Goal: Check status: Check status

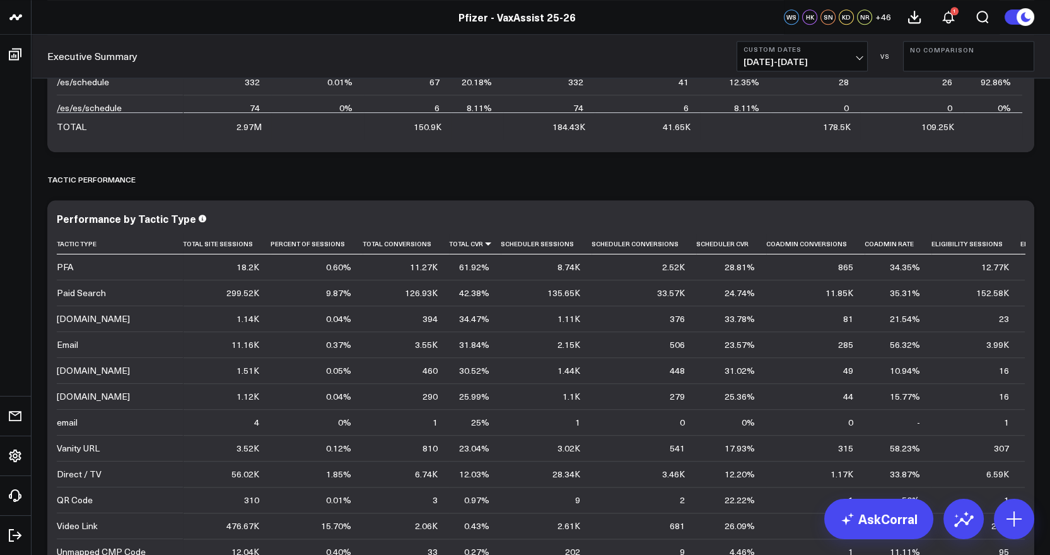
click at [862, 47] on button "Custom Dates [DATE] - [DATE]" at bounding box center [802, 56] width 131 height 30
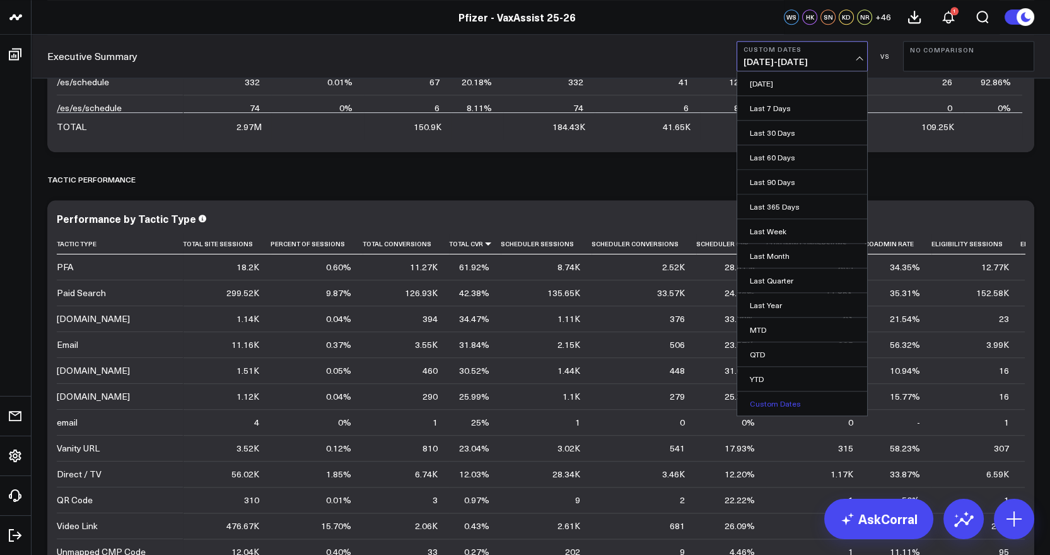
click at [785, 399] on link "Custom Dates" at bounding box center [803, 403] width 130 height 24
select select "9"
select select "2025"
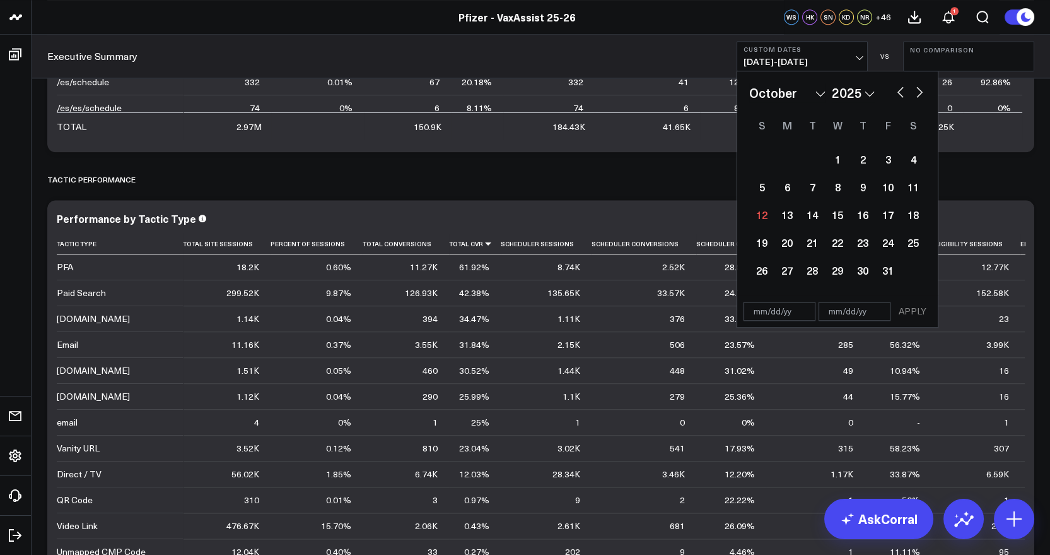
click at [876, 98] on div "January February March April May June July August September October November [D…" at bounding box center [838, 92] width 177 height 19
click at [870, 95] on select "2026 2025 2024 2023 2022 2021 2020 2019 2018 2017 2016 2015 2014 2013 2012 2011…" at bounding box center [853, 92] width 43 height 19
select select "9"
select select "2024"
click at [767, 315] on input "text" at bounding box center [780, 311] width 72 height 19
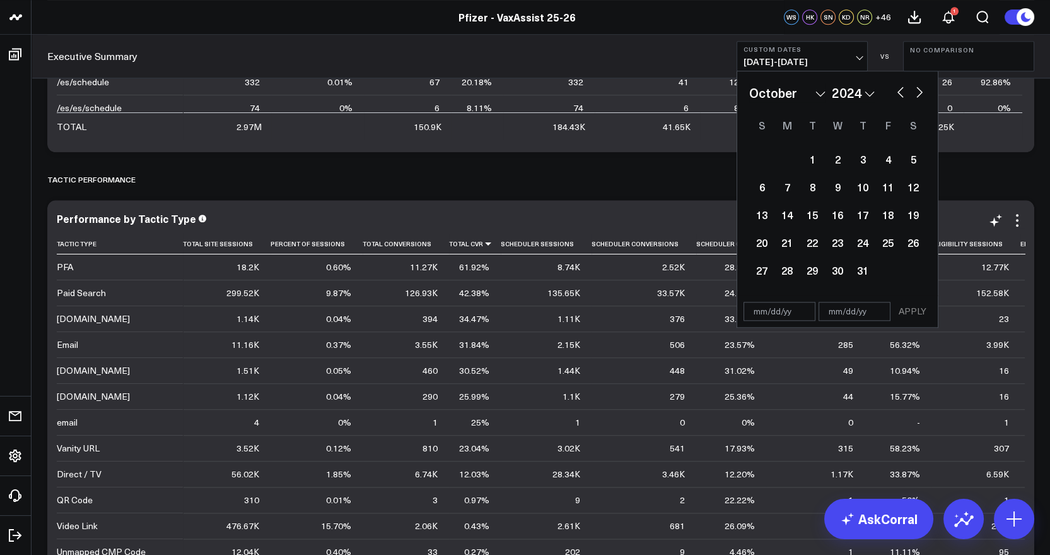
select select "9"
select select "2024"
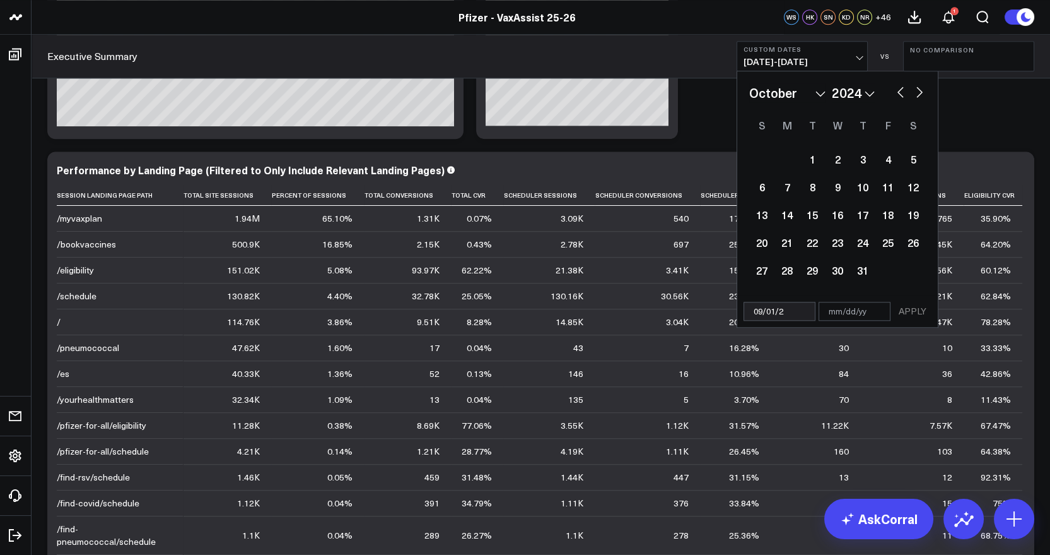
type input "[DATE]"
select select "8"
select select "2025"
type input "[DATE]"
select select "8"
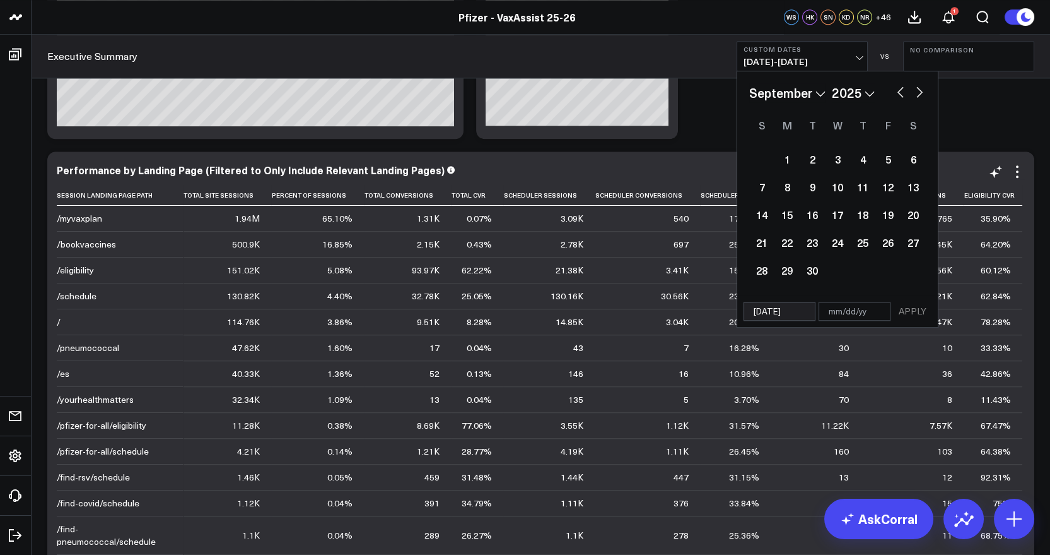
select select "2024"
type input "[DATE]"
click at [841, 315] on input "text" at bounding box center [855, 311] width 72 height 19
select select "8"
select select "2024"
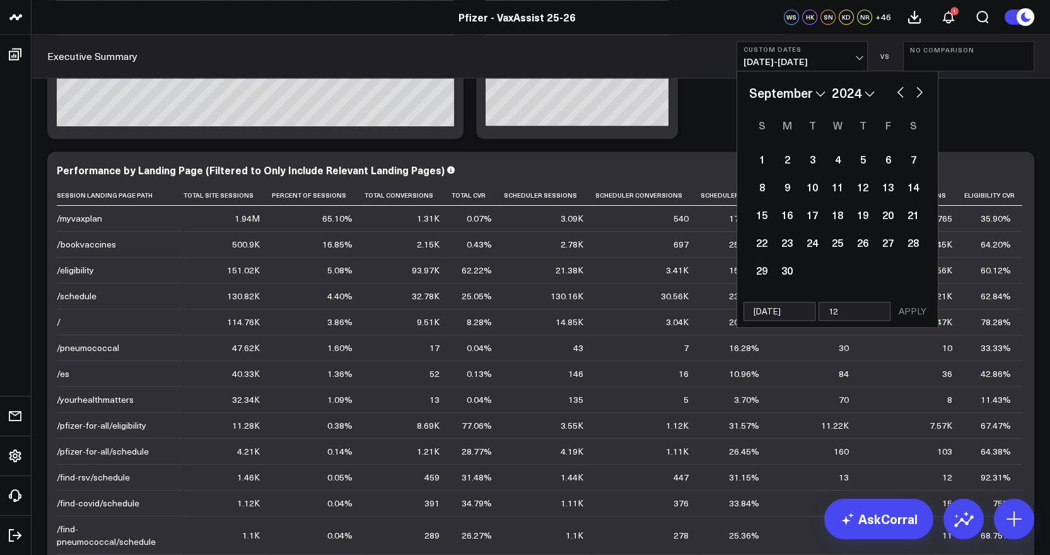
type input "12/"
select select "8"
select select "2024"
type input "12/31/"
select select "8"
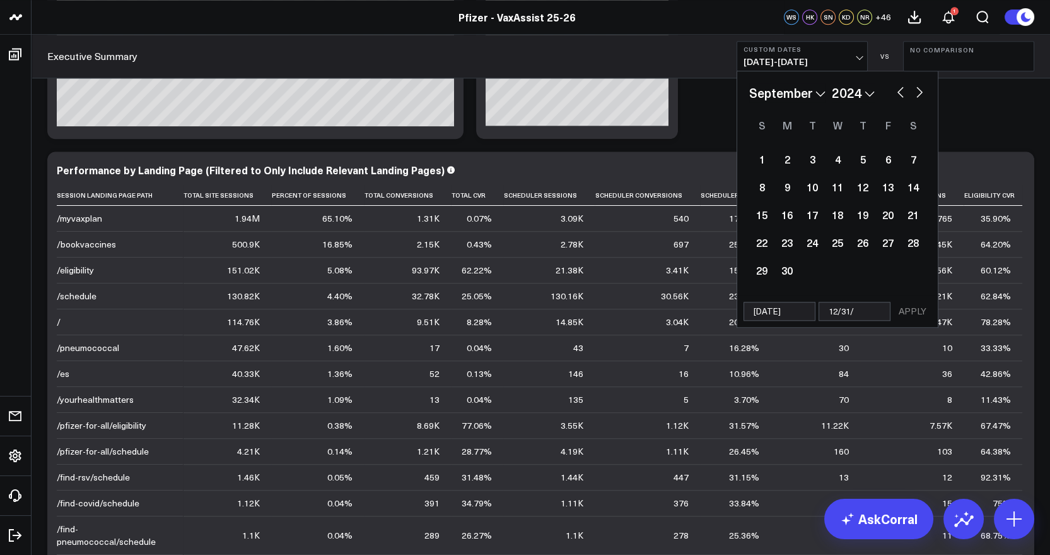
select select "2024"
type input "[DATE]"
select select "8"
select select "2024"
type input "12/31/2"
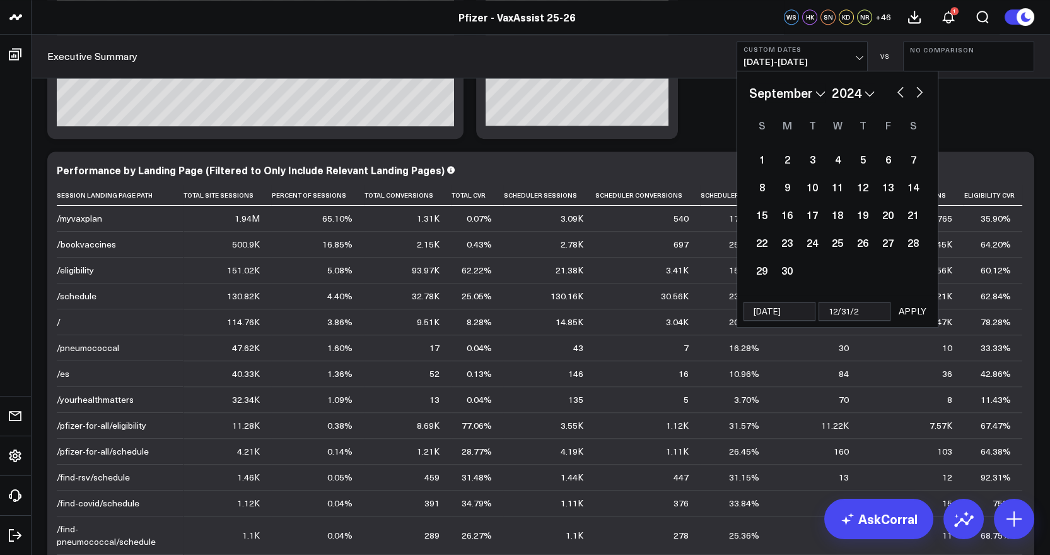
select select "8"
select select "2024"
type input "[DATE]"
select select "8"
select select "2024"
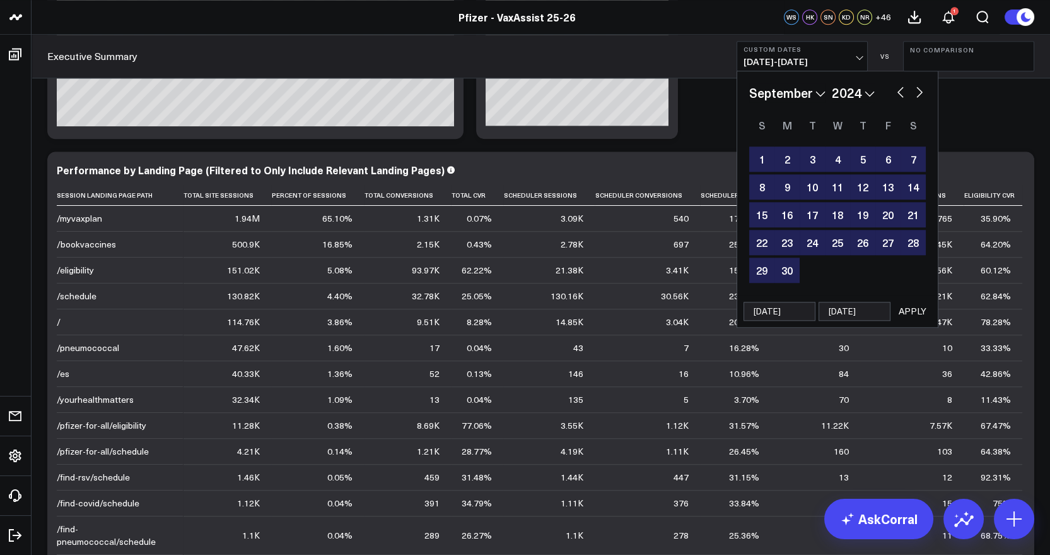
type input "[DATE]"
click at [913, 304] on button "APPLY" at bounding box center [913, 311] width 38 height 19
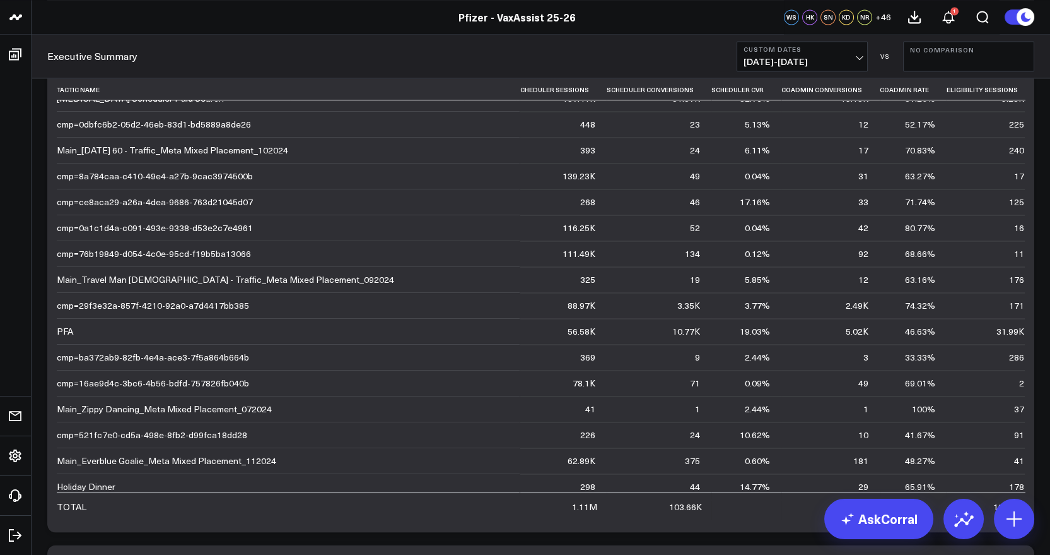
scroll to position [67, 314]
